Goal: Check status: Check status

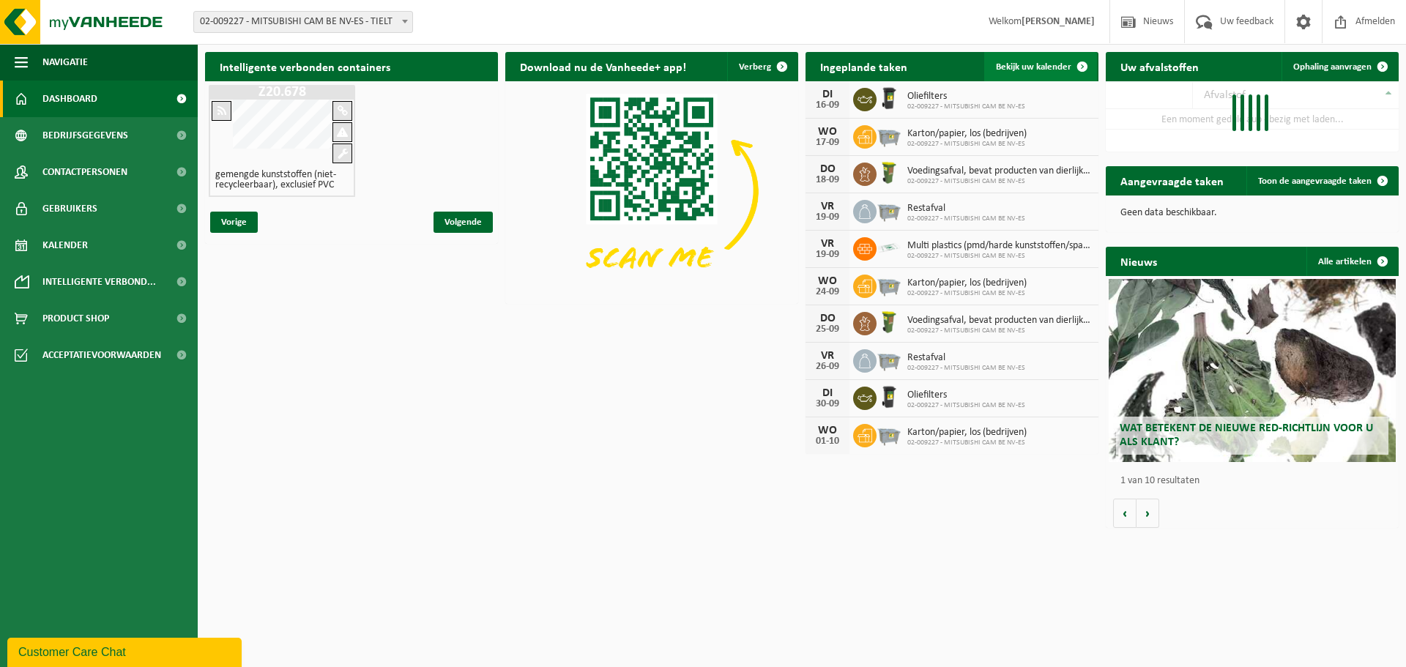
click at [1025, 66] on span "Bekijk uw kalender" at bounding box center [1033, 67] width 75 height 10
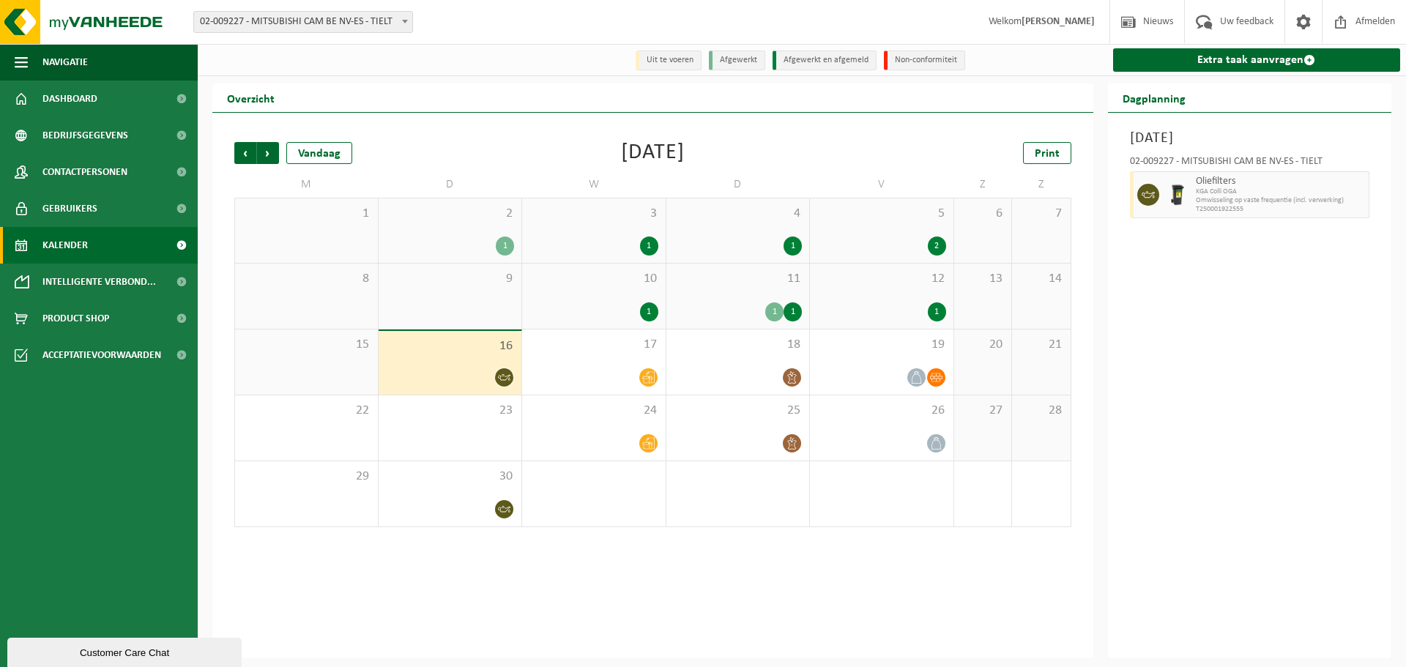
click at [768, 293] on div "11 1 1" at bounding box center [738, 296] width 144 height 65
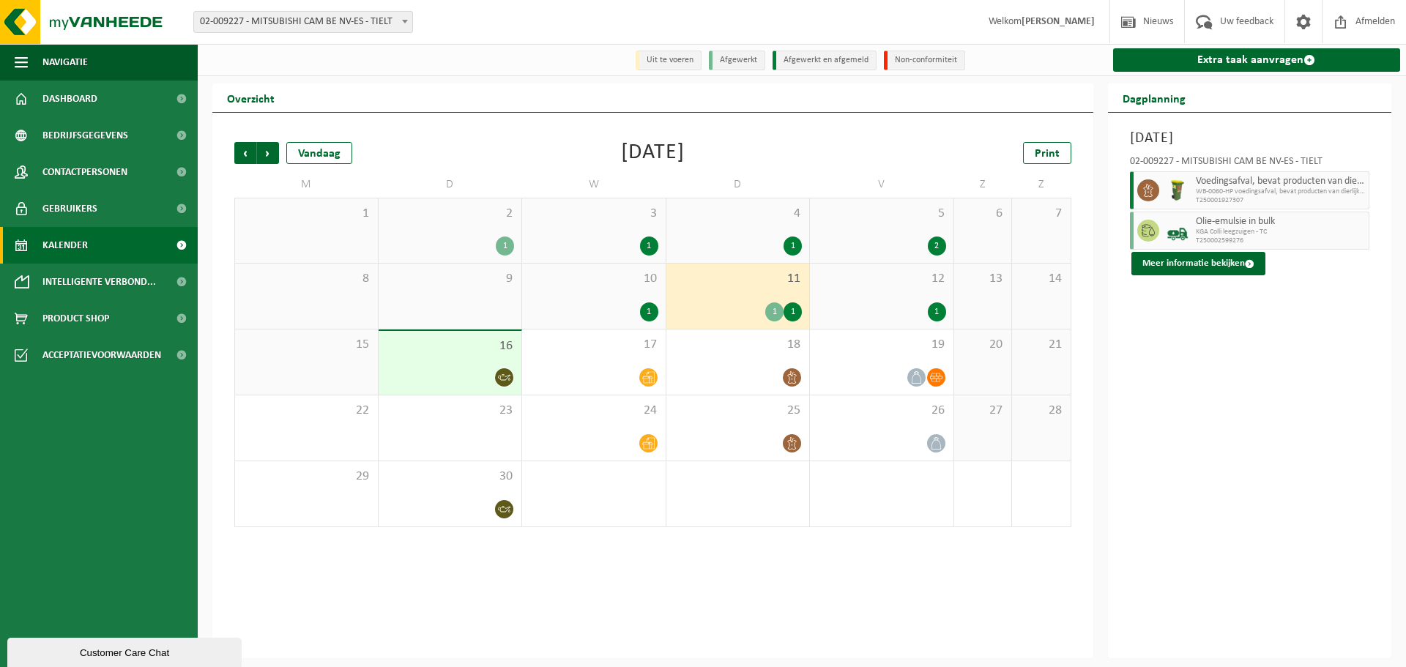
click at [1202, 231] on span "KGA Colli leegzuigen - TC" at bounding box center [1281, 232] width 170 height 9
click at [1204, 259] on button "Meer informatie bekijken" at bounding box center [1198, 263] width 134 height 23
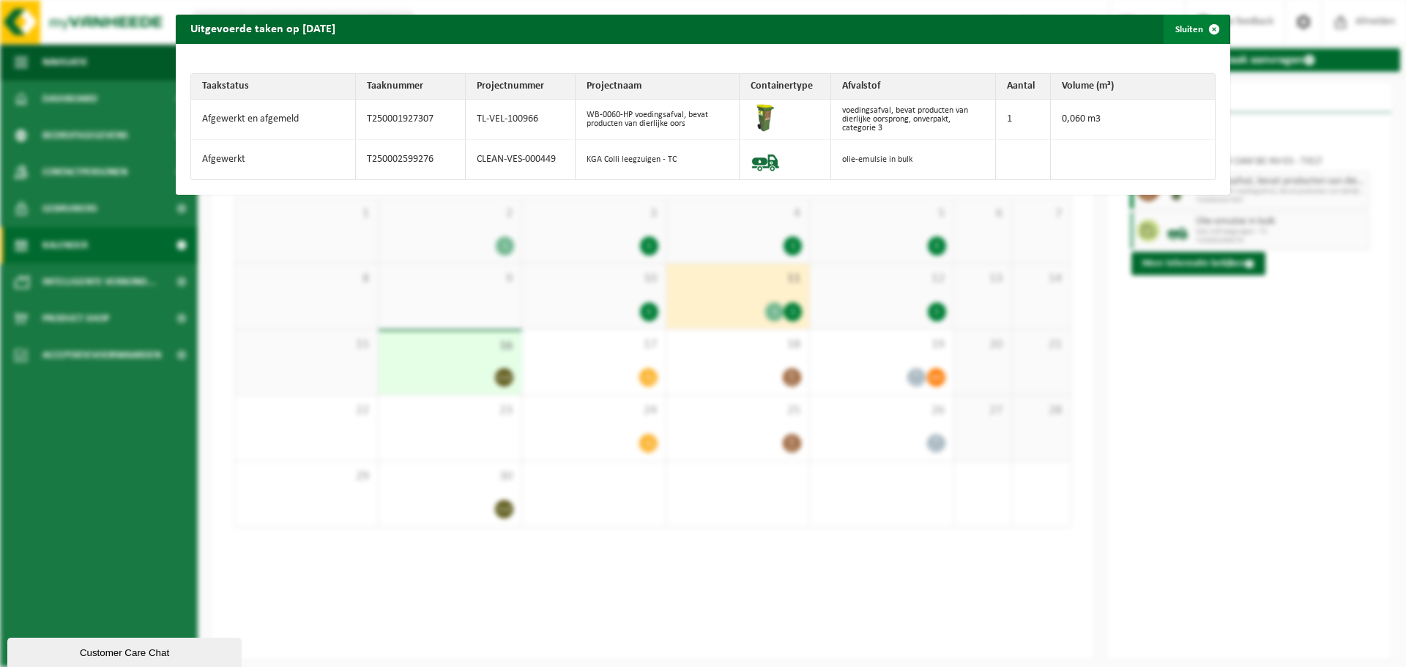
click at [1203, 29] on span "button" at bounding box center [1214, 29] width 29 height 29
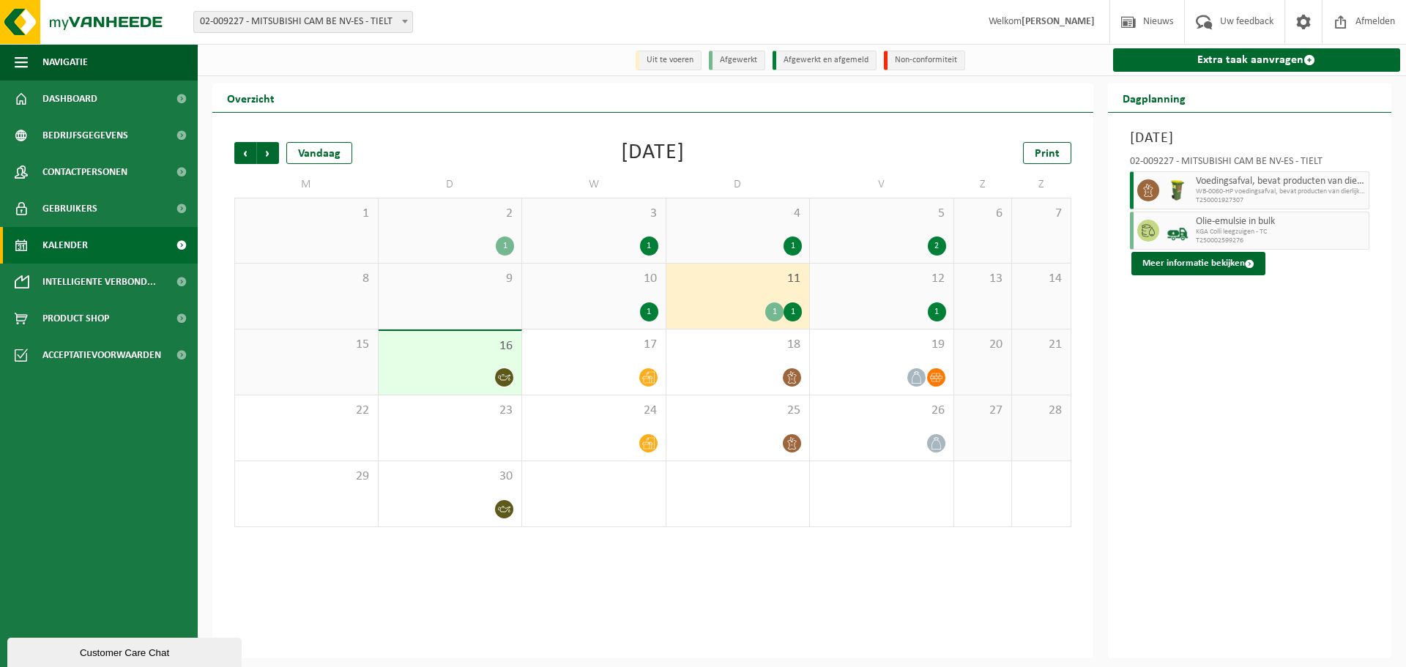
click at [1169, 242] on img at bounding box center [1178, 231] width 22 height 22
click at [1156, 263] on button "Meer informatie bekijken" at bounding box center [1198, 263] width 134 height 23
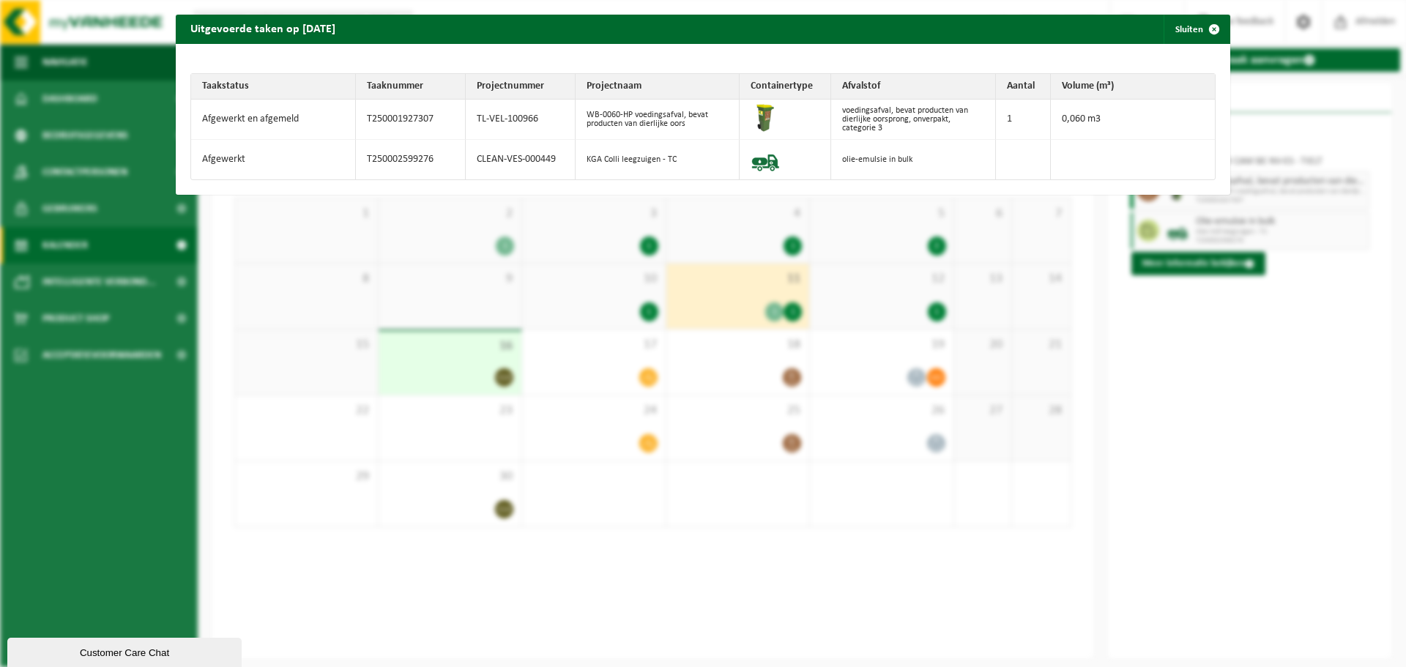
click at [628, 274] on div "Uitgevoerde taken op [DATE] Sluiten Taakstatus Taaknummer Projectnummer Project…" at bounding box center [703, 333] width 1406 height 667
